Goal: Use online tool/utility: Utilize a website feature to perform a specific function

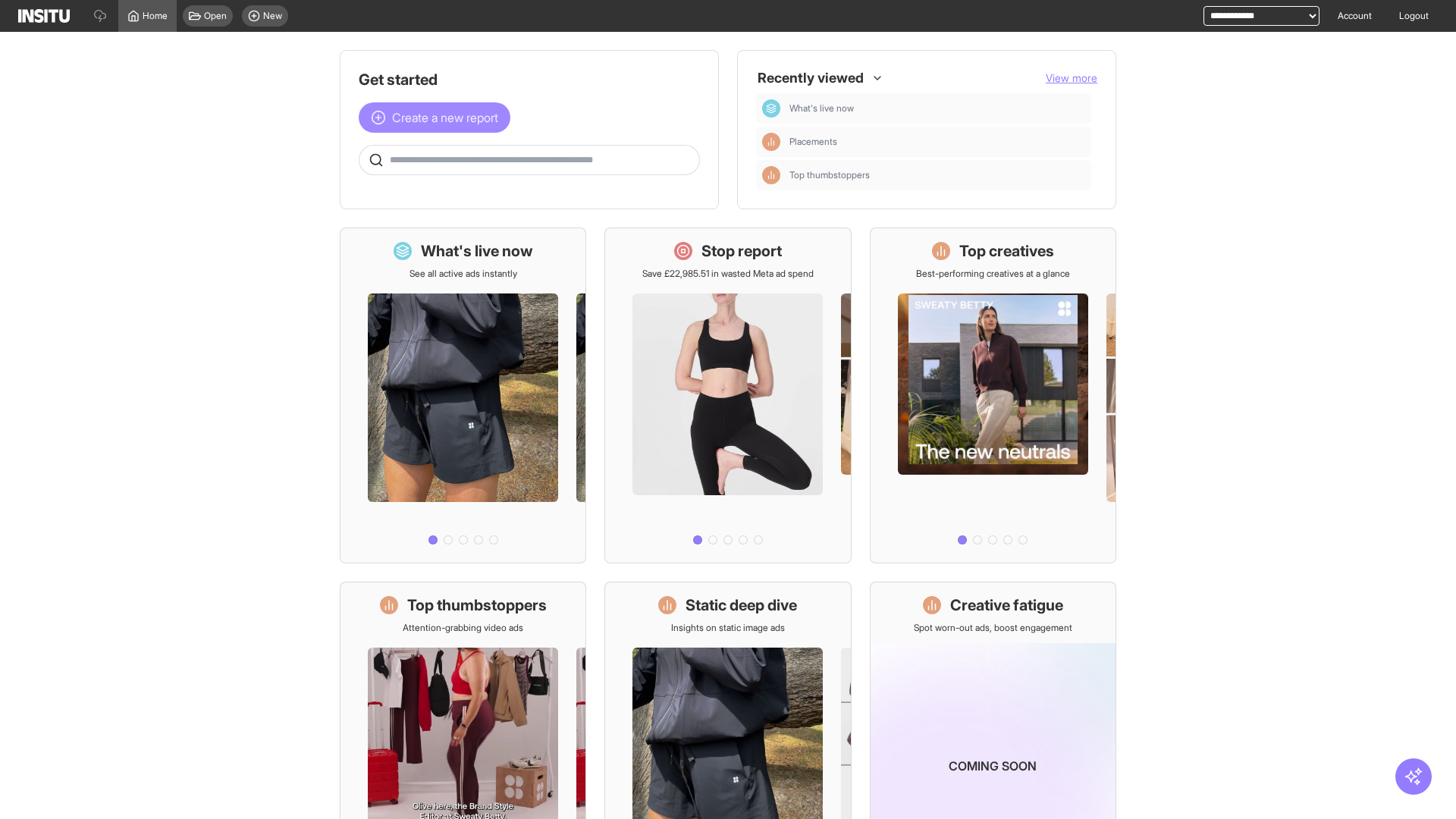
click at [438, 117] on span "Create a new report" at bounding box center [445, 117] width 106 height 18
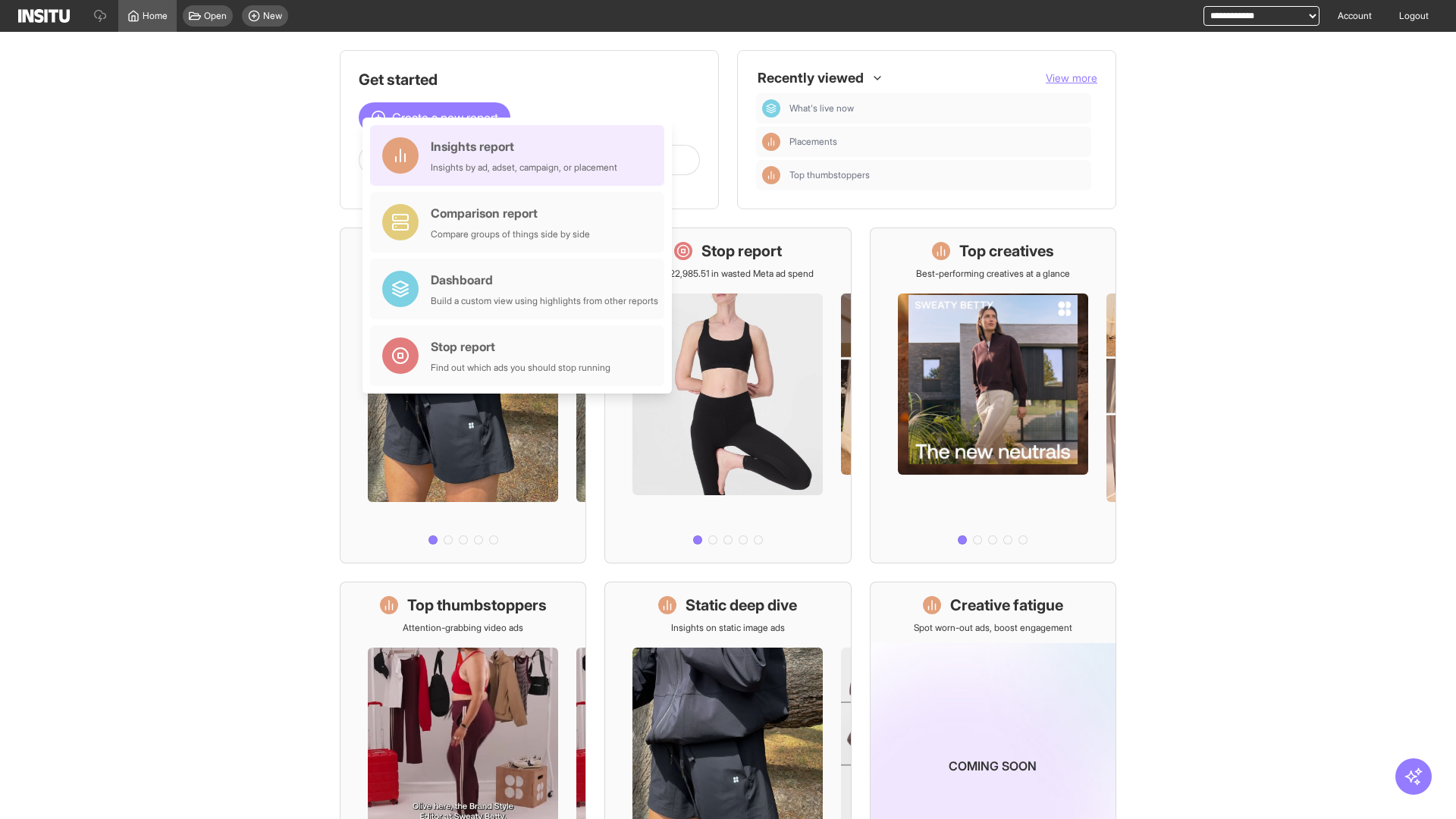
click at [521, 155] on div "Insights report Insights by ad, adset, campaign, or placement" at bounding box center [524, 155] width 186 height 36
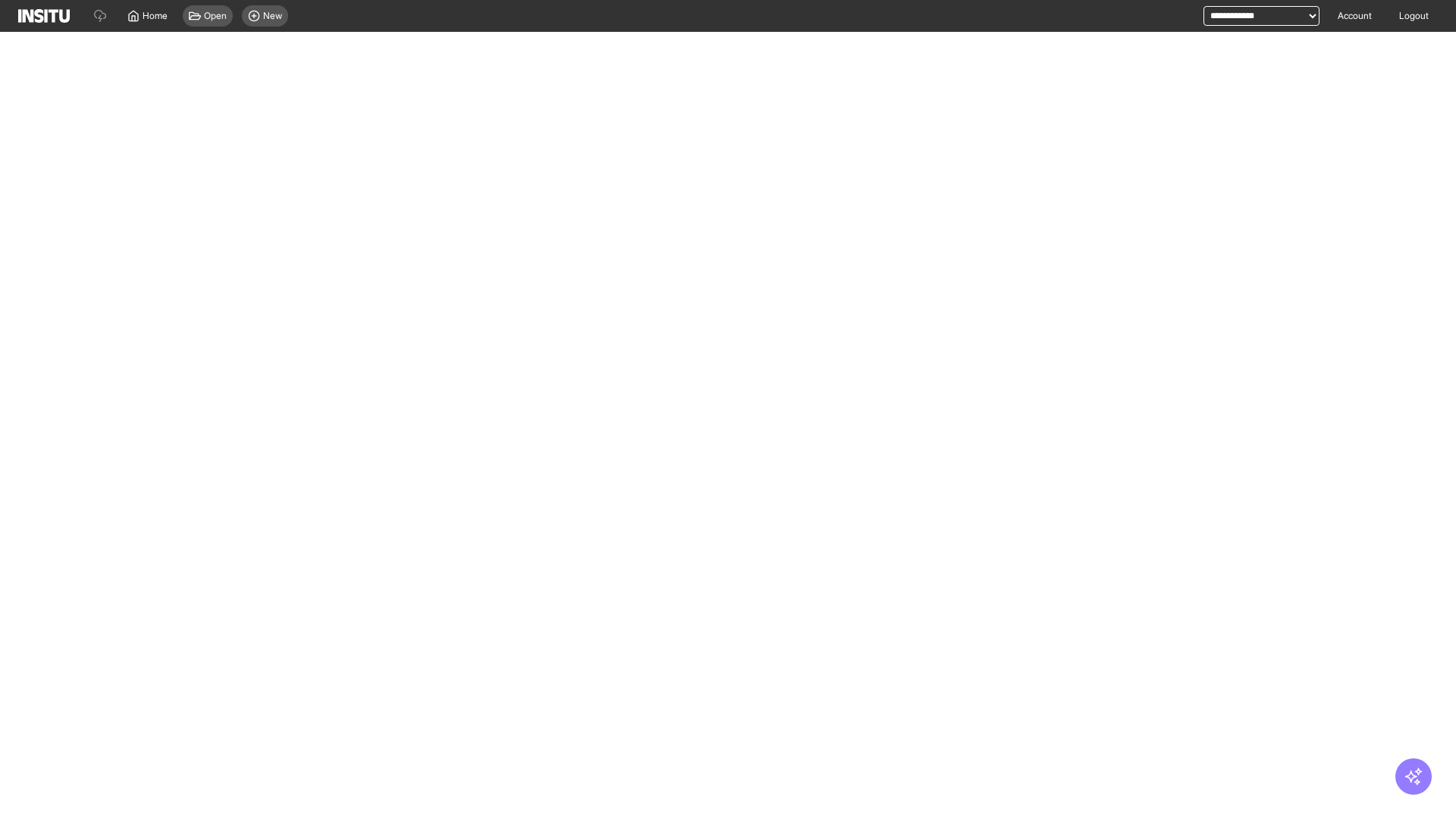
select select "**"
